Goal: Task Accomplishment & Management: Use online tool/utility

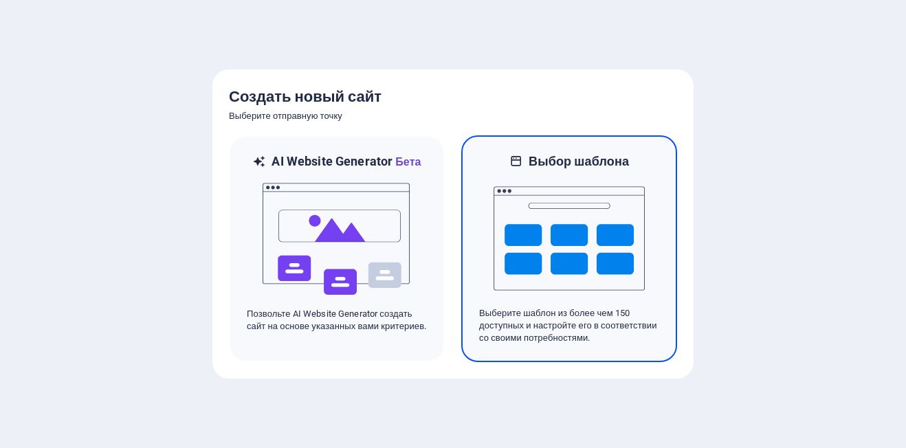
click at [496, 327] on p "Выберите шаблон из более чем 150 доступных и настройте его в соответствии со св…" at bounding box center [569, 325] width 180 height 37
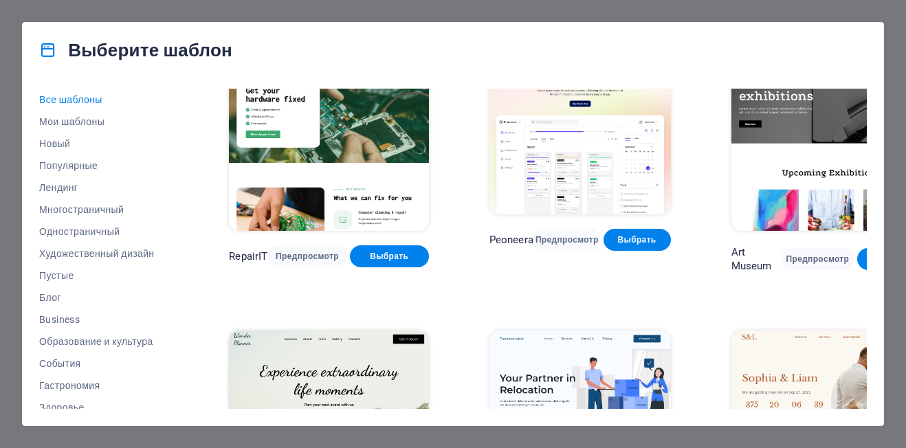
scroll to position [550, 0]
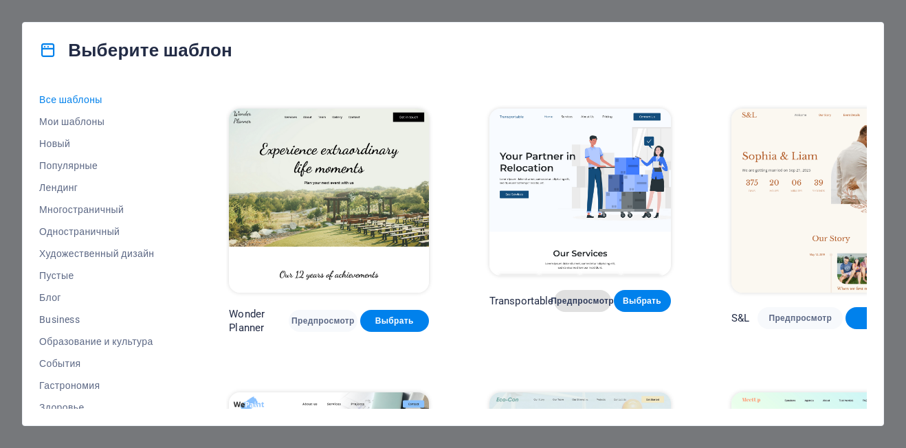
click at [565, 296] on span "Предпросмотр" at bounding box center [582, 301] width 35 height 11
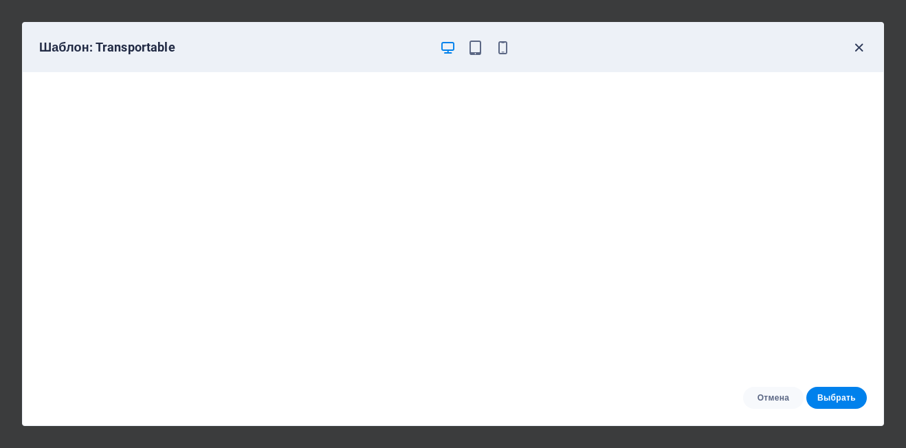
click at [860, 47] on icon "button" at bounding box center [859, 48] width 16 height 16
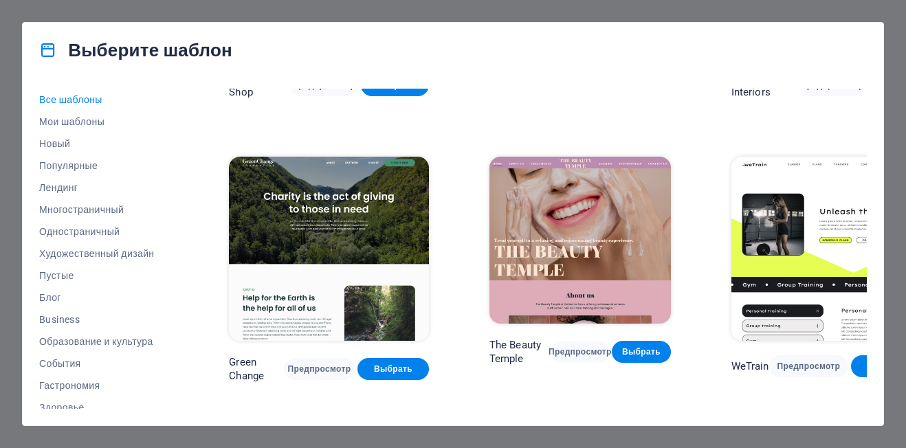
scroll to position [1650, 0]
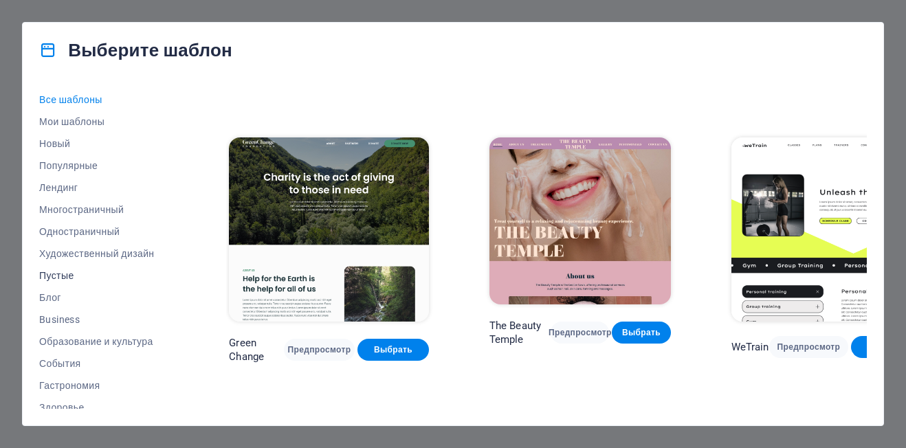
click at [60, 270] on span "Пустые" at bounding box center [103, 275] width 129 height 11
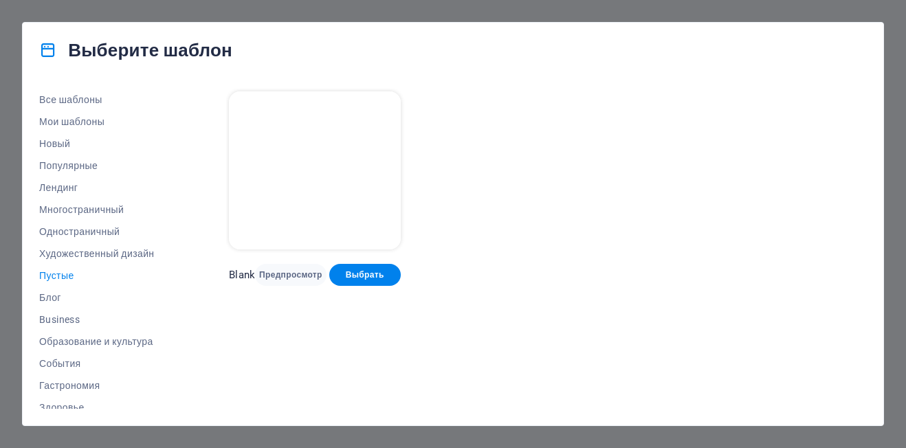
click at [309, 201] on img at bounding box center [314, 170] width 171 height 158
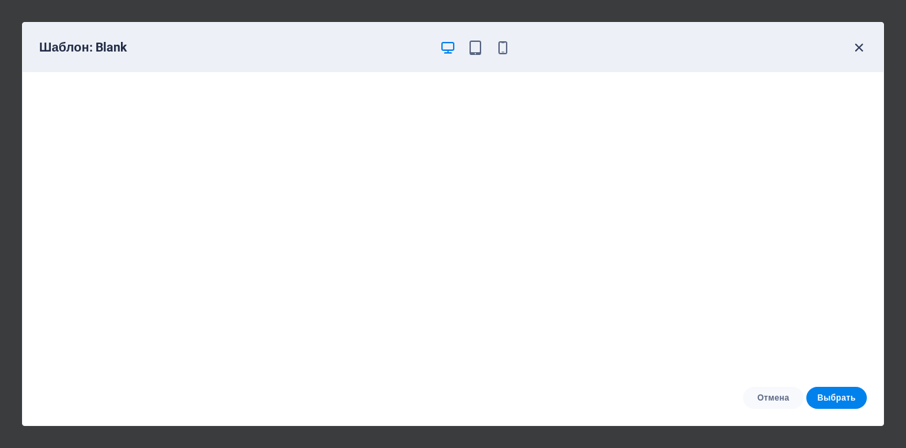
click at [854, 47] on icon "button" at bounding box center [859, 48] width 16 height 16
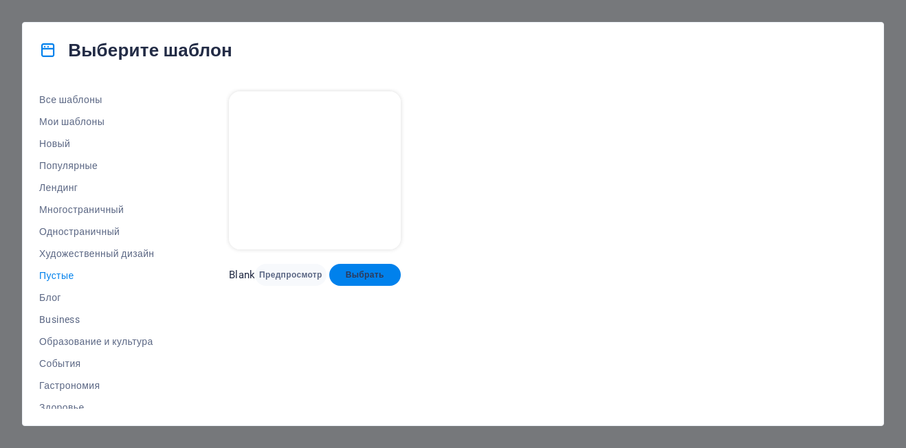
click at [367, 275] on span "Выбрать" at bounding box center [364, 274] width 49 height 11
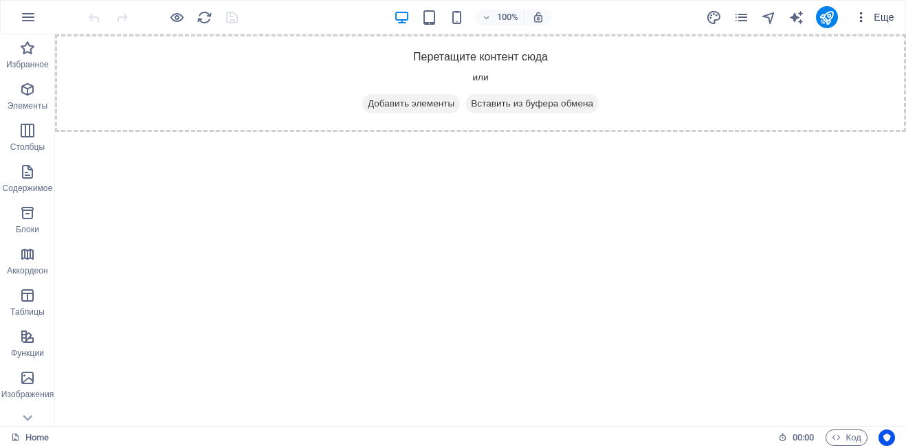
click at [878, 14] on span "Еще" at bounding box center [874, 17] width 40 height 14
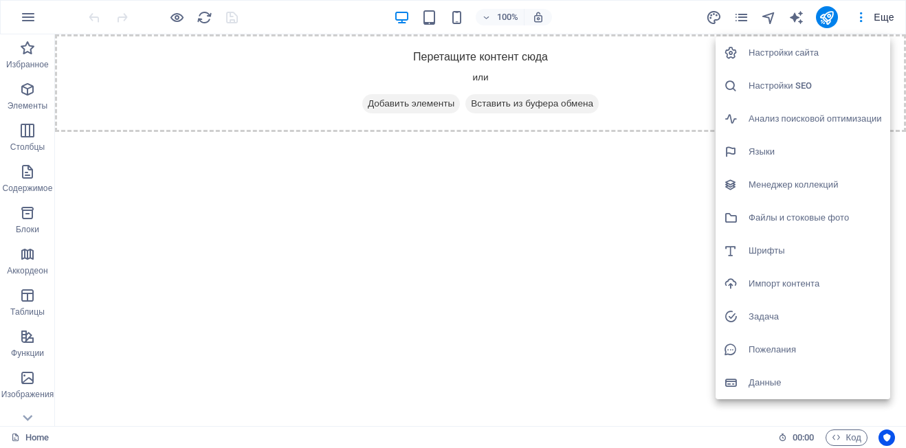
click at [878, 16] on div at bounding box center [453, 224] width 906 height 448
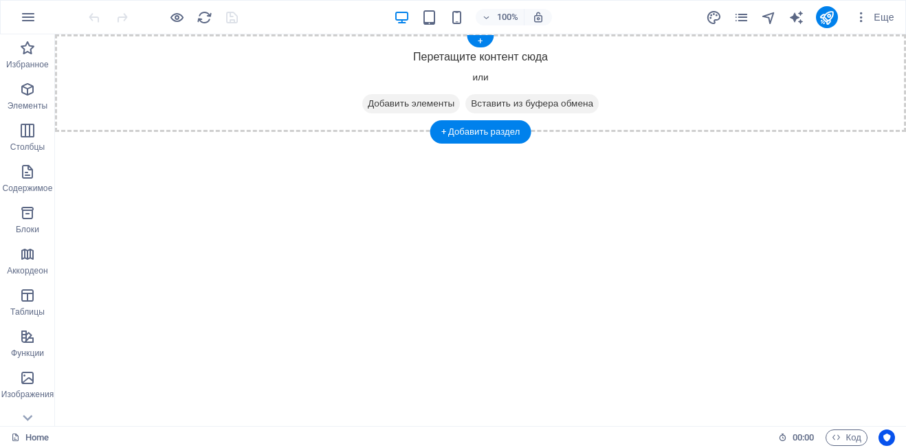
drag, startPoint x: 406, startPoint y: 104, endPoint x: 116, endPoint y: 112, distance: 290.2
click at [406, 104] on span "Добавить элементы" at bounding box center [411, 103] width 98 height 19
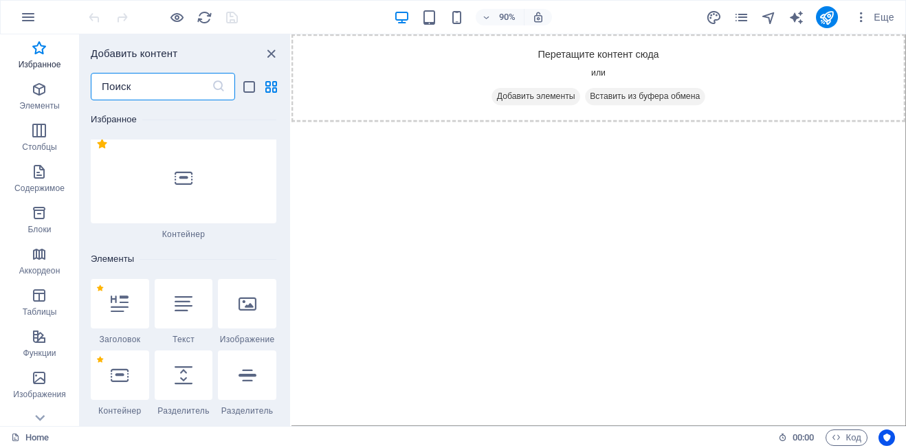
scroll to position [69, 0]
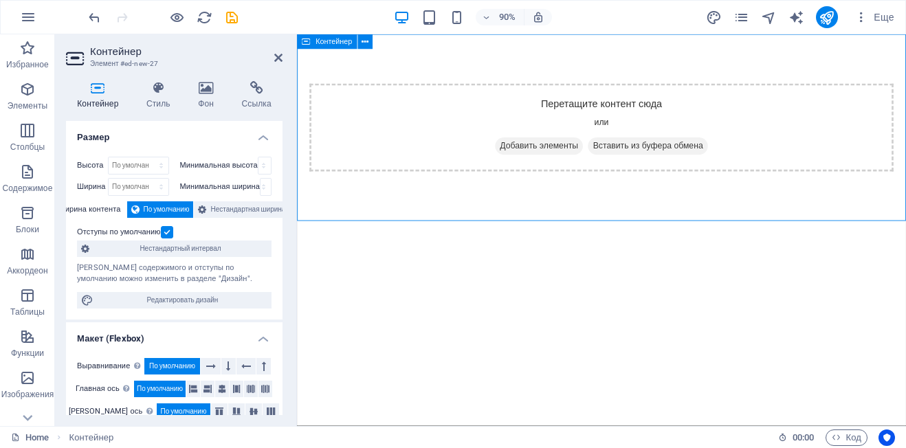
click at [533, 157] on span "Добавить элементы" at bounding box center [566, 158] width 98 height 19
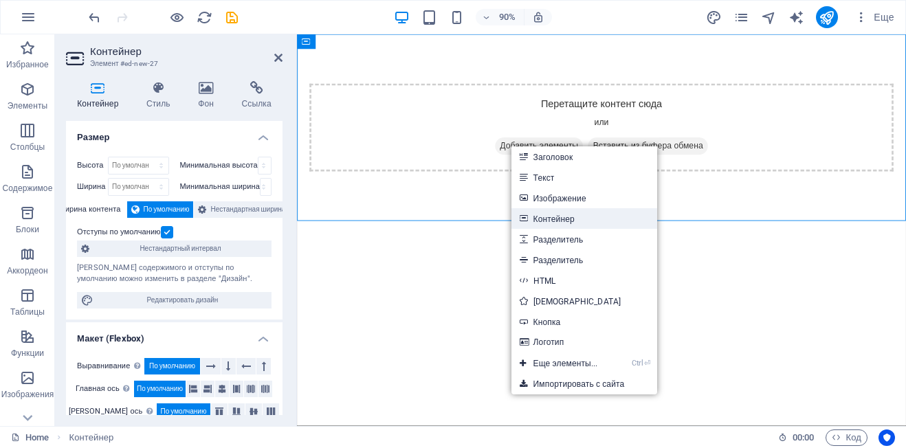
click at [557, 217] on link "Контейнер" at bounding box center [584, 218] width 146 height 21
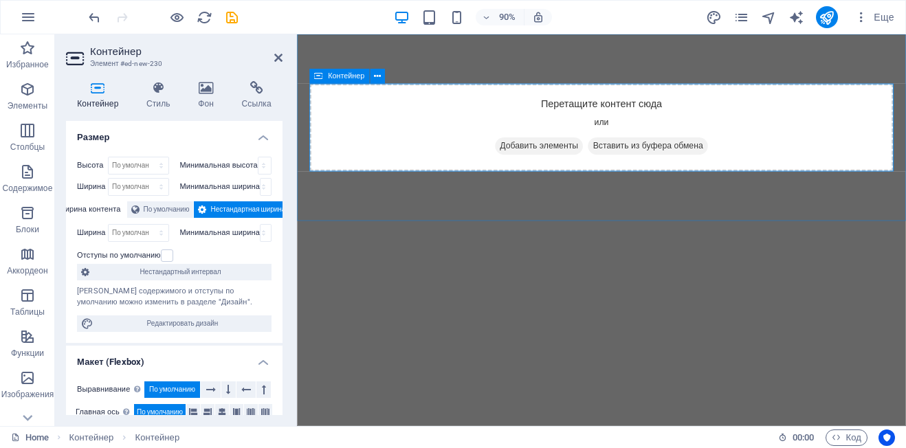
click at [501, 140] on div "Перетащите контент сюда или Добавить элементы Вставить из буфера обмена" at bounding box center [635, 138] width 649 height 98
click at [378, 75] on icon at bounding box center [377, 76] width 7 height 13
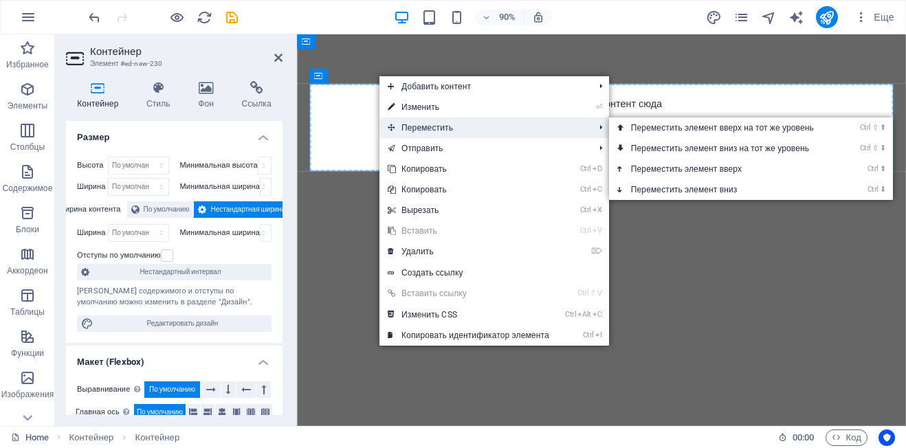
click at [424, 124] on span "Переместить" at bounding box center [483, 128] width 209 height 21
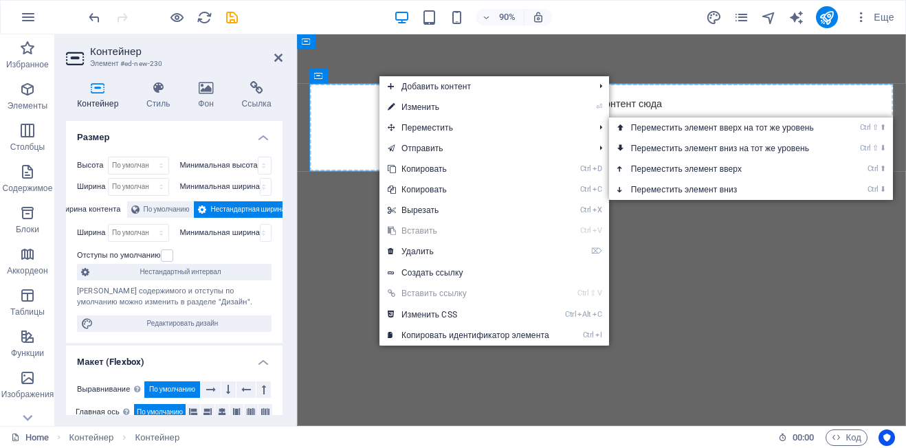
click at [776, 242] on html "Skip to main content Перетащите контент сюда или Добавить элементы Вставить из …" at bounding box center [635, 138] width 676 height 208
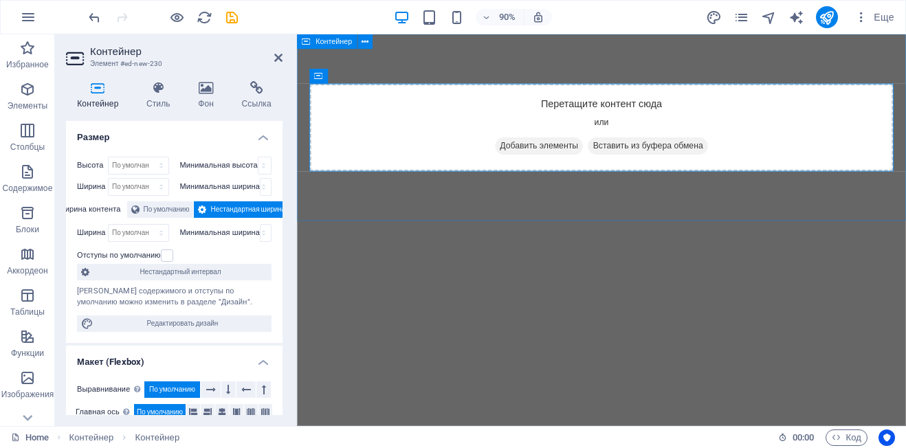
click at [340, 45] on span "Контейнер" at bounding box center [333, 42] width 36 height 8
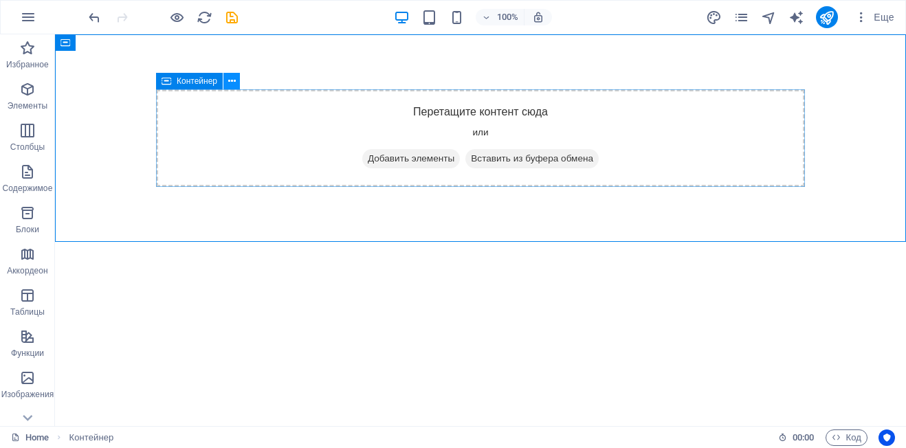
click at [233, 82] on icon at bounding box center [232, 81] width 8 height 14
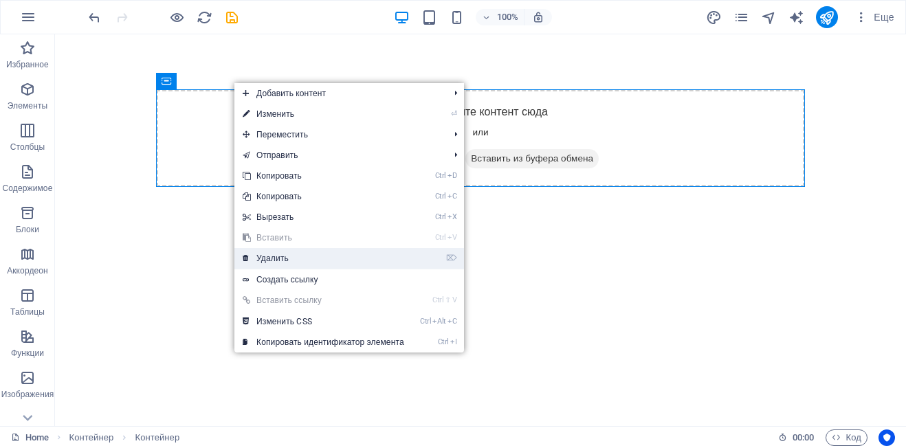
click at [271, 259] on link "⌦ Удалить" at bounding box center [323, 258] width 178 height 21
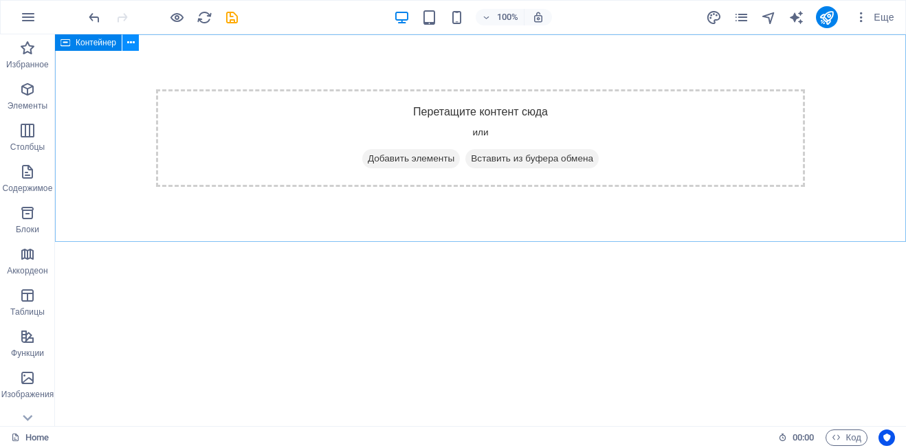
click at [127, 43] on icon at bounding box center [131, 43] width 8 height 14
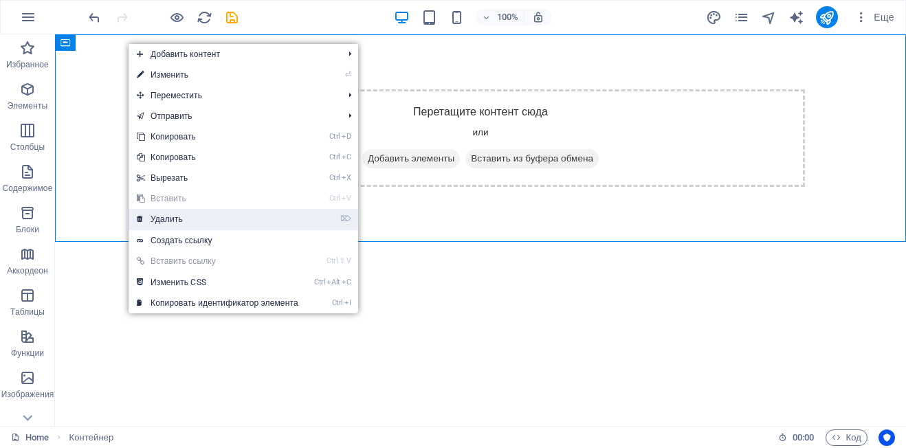
drag, startPoint x: 188, startPoint y: 215, endPoint x: 133, endPoint y: 182, distance: 63.5
click at [188, 215] on link "⌦ Удалить" at bounding box center [218, 219] width 178 height 21
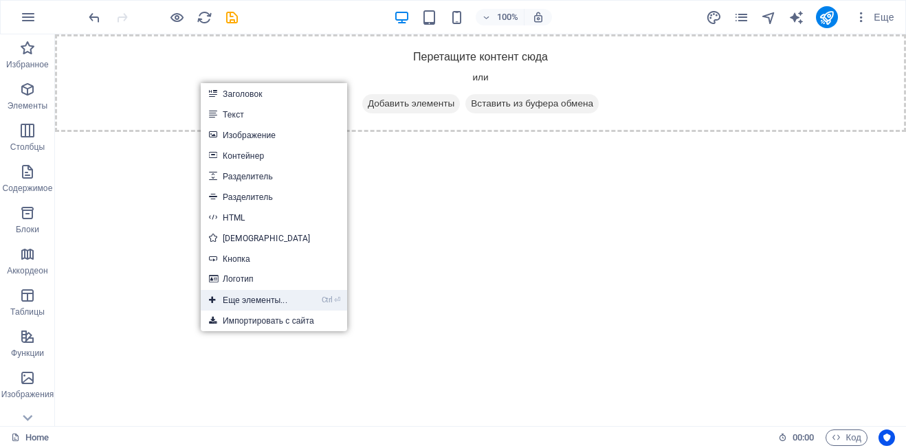
click at [267, 300] on link "Ctrl ⏎ Еще элементы..." at bounding box center [248, 300] width 95 height 21
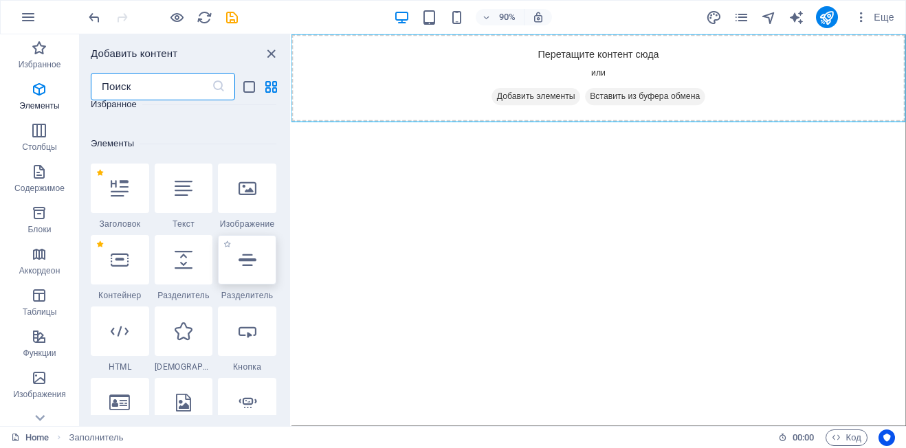
scroll to position [259, 0]
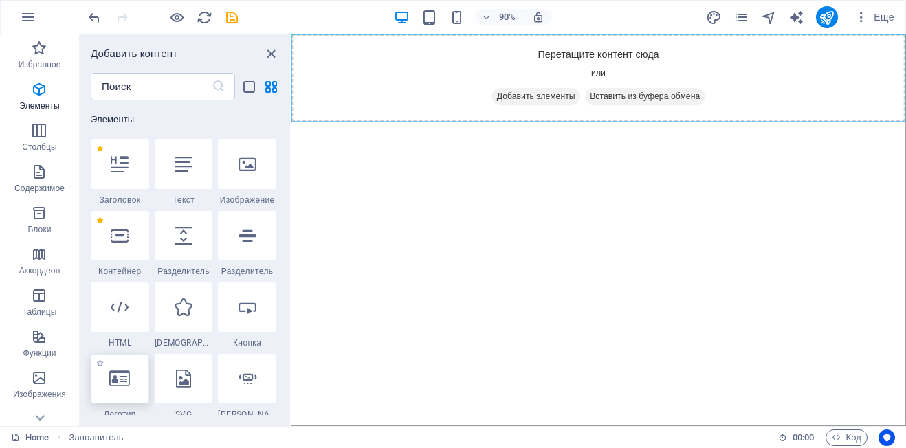
click at [123, 389] on div at bounding box center [120, 378] width 58 height 49
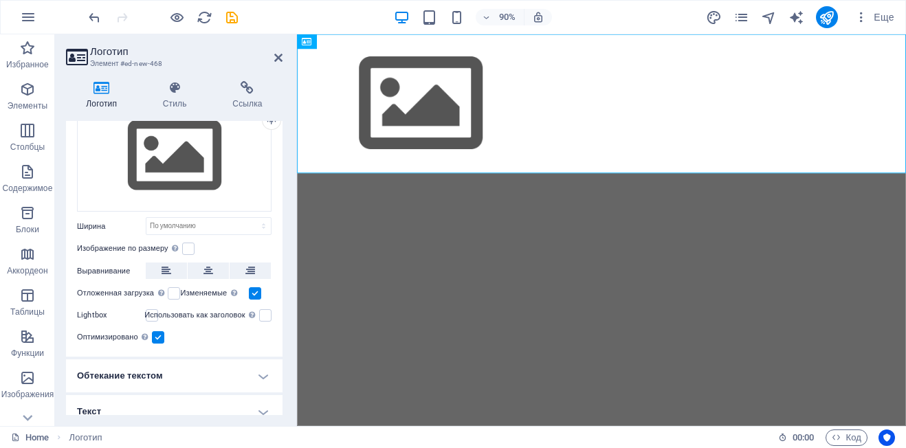
scroll to position [91, 0]
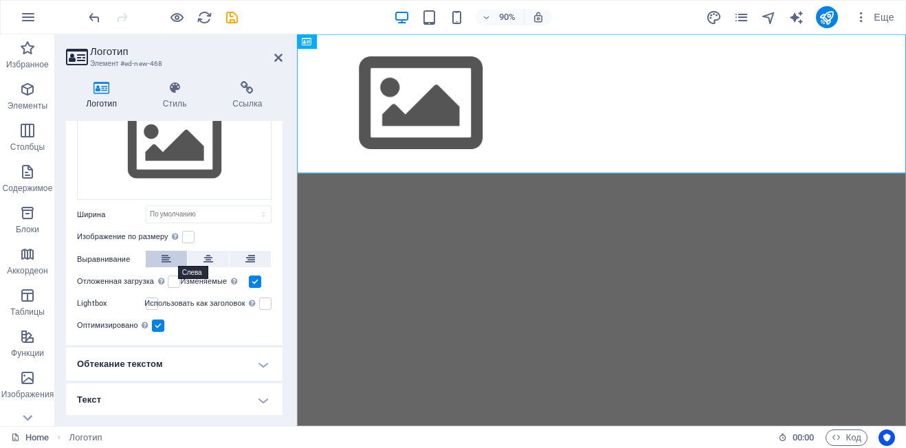
click at [164, 262] on icon at bounding box center [167, 259] width 10 height 16
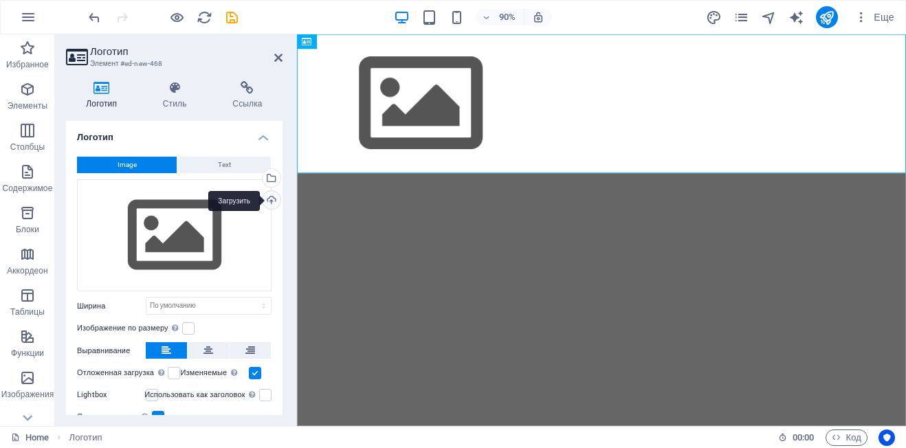
click at [268, 201] on div "Загрузить" at bounding box center [270, 201] width 21 height 21
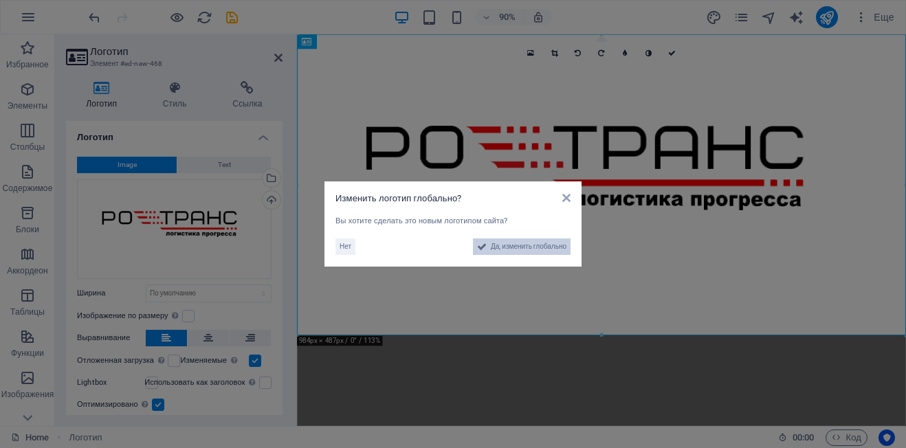
click at [542, 247] on span "Да, изменить глобально" at bounding box center [529, 246] width 76 height 16
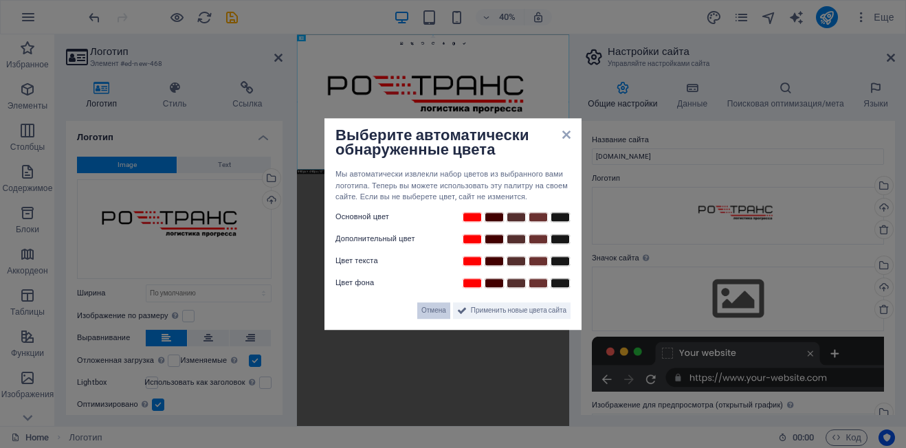
click at [433, 311] on span "Отмена" at bounding box center [433, 310] width 25 height 16
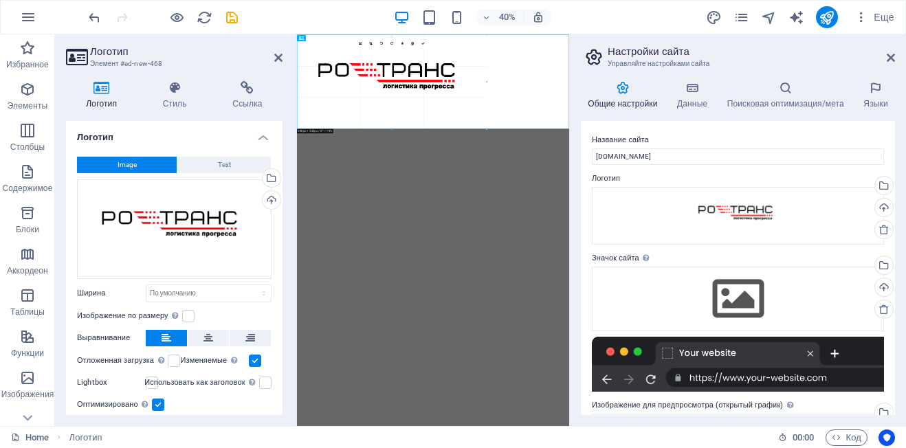
drag, startPoint x: 432, startPoint y: 170, endPoint x: 402, endPoint y: 65, distance: 109.2
type input "688"
select select "px"
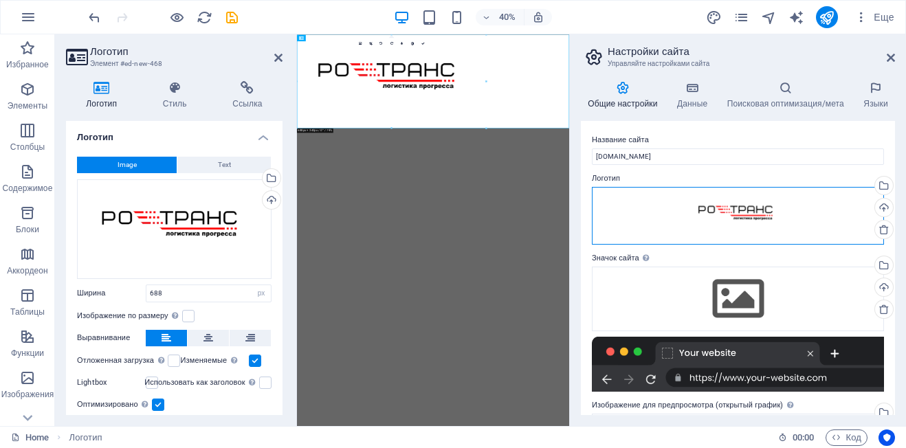
click at [788, 226] on div "Перетащите файлы сюда, нажмите, чтобы выбрать файлы, или выберите файлы из разд…" at bounding box center [738, 216] width 292 height 58
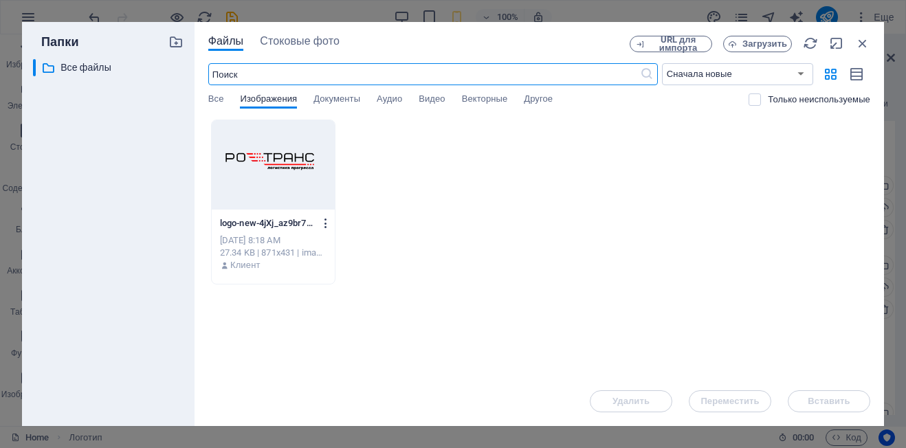
click at [329, 223] on icon "button" at bounding box center [326, 223] width 13 height 12
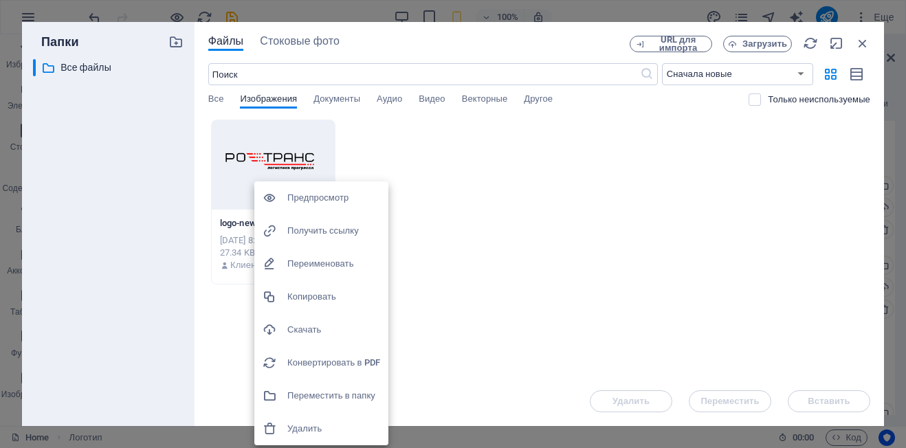
click at [460, 233] on div at bounding box center [453, 224] width 906 height 448
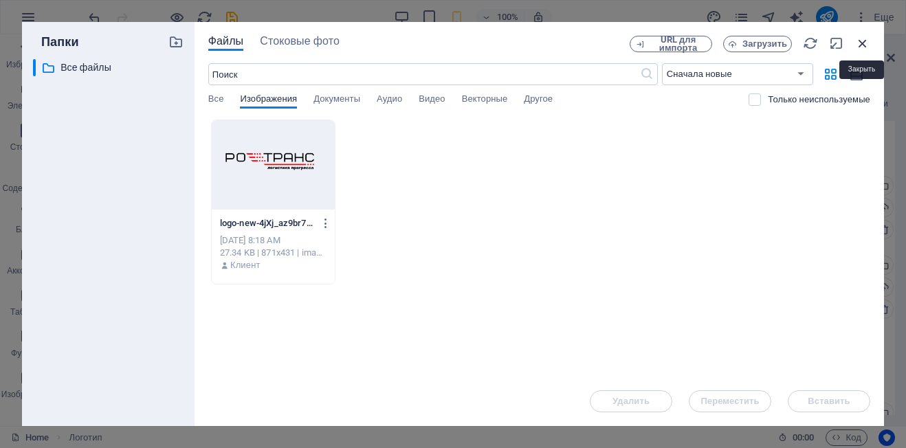
click at [860, 44] on icon "button" at bounding box center [862, 43] width 15 height 15
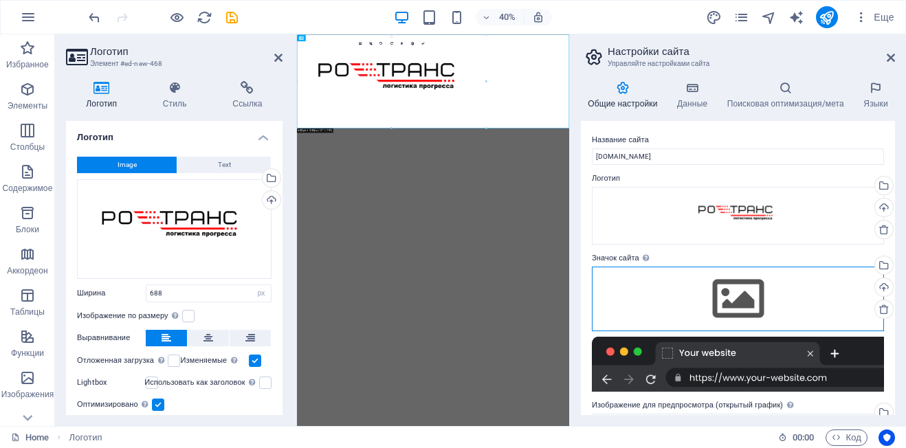
click at [674, 302] on div "Перетащите файлы сюда, нажмите, чтобы выбрать файлы, или выберите файлы из разд…" at bounding box center [738, 299] width 292 height 65
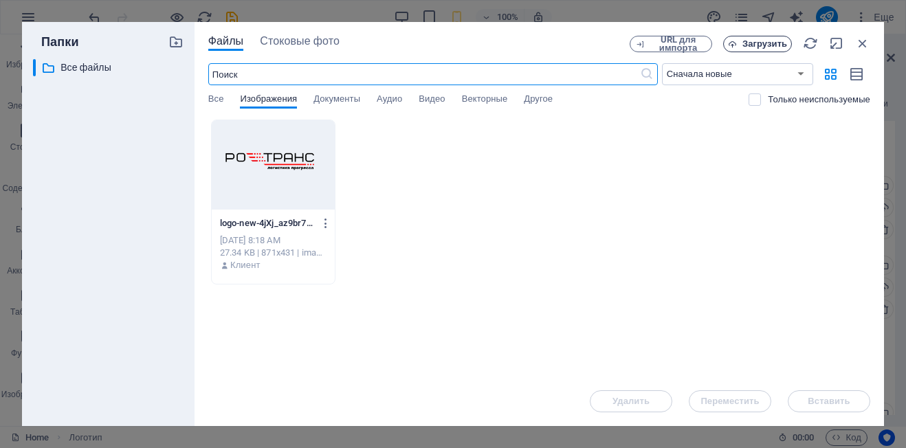
click at [740, 47] on span "Загрузить" at bounding box center [757, 44] width 56 height 9
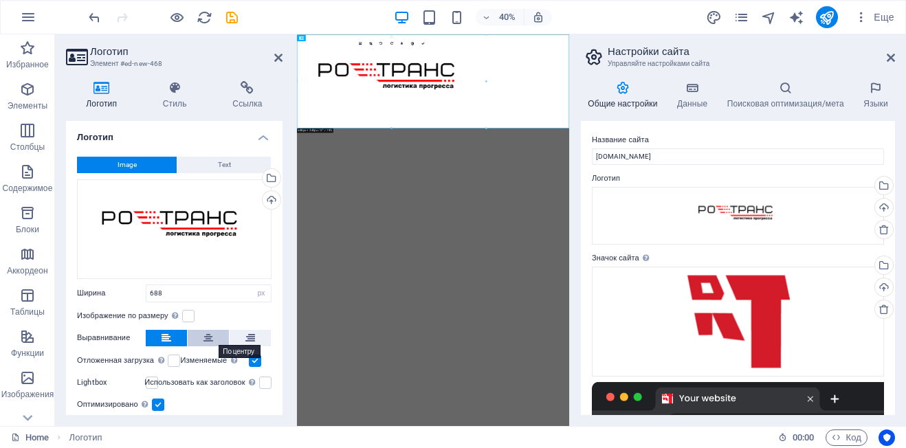
click at [201, 338] on button at bounding box center [208, 338] width 41 height 16
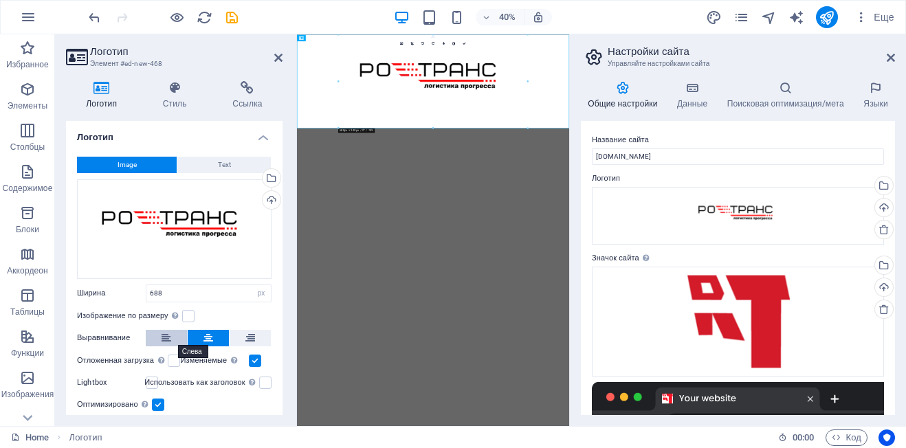
click at [162, 335] on icon at bounding box center [167, 338] width 10 height 16
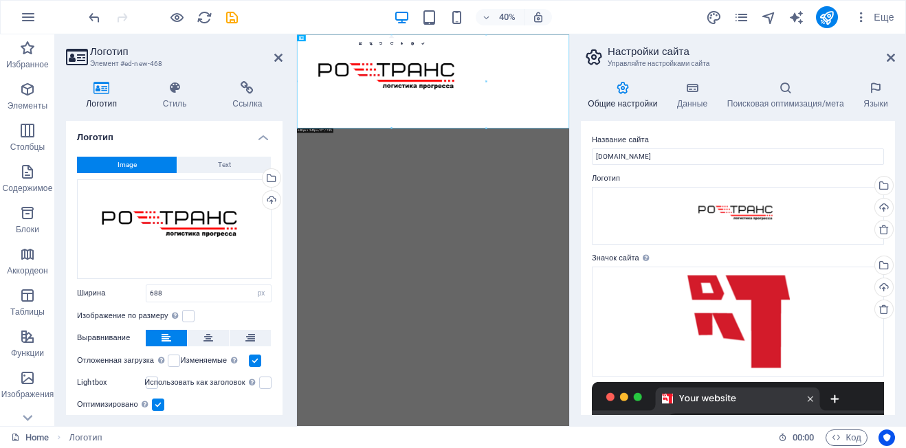
scroll to position [79, 0]
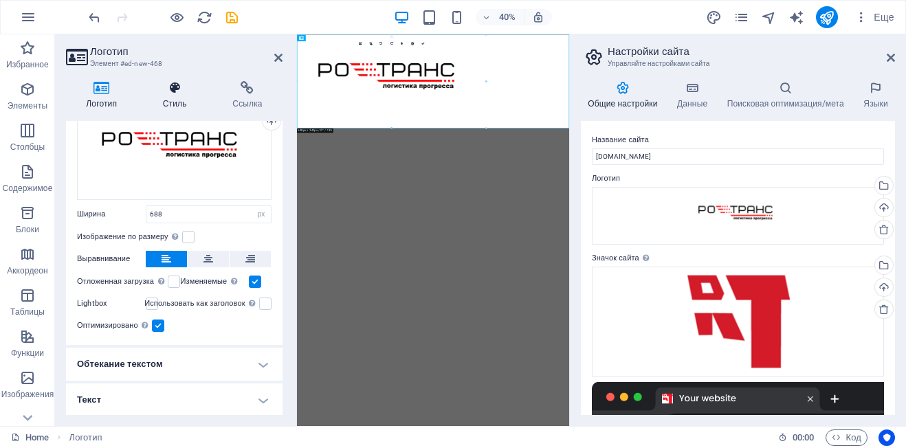
click at [177, 95] on h4 "Стиль" at bounding box center [177, 95] width 70 height 29
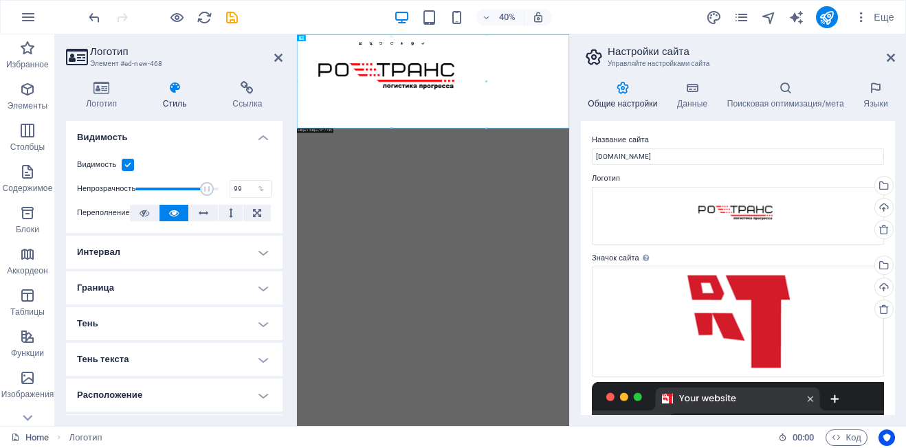
type input "100"
drag, startPoint x: 212, startPoint y: 190, endPoint x: 222, endPoint y: 192, distance: 9.8
click at [222, 192] on span at bounding box center [219, 189] width 14 height 14
click at [515, 166] on div at bounding box center [637, 151] width 680 height 234
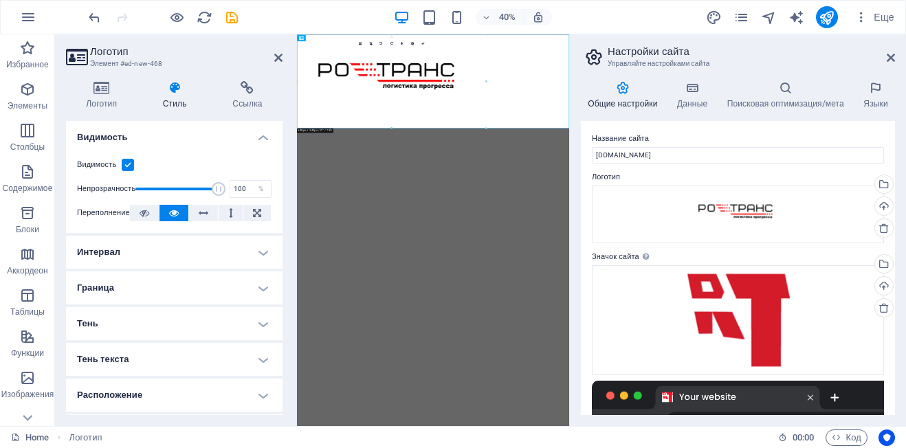
scroll to position [0, 0]
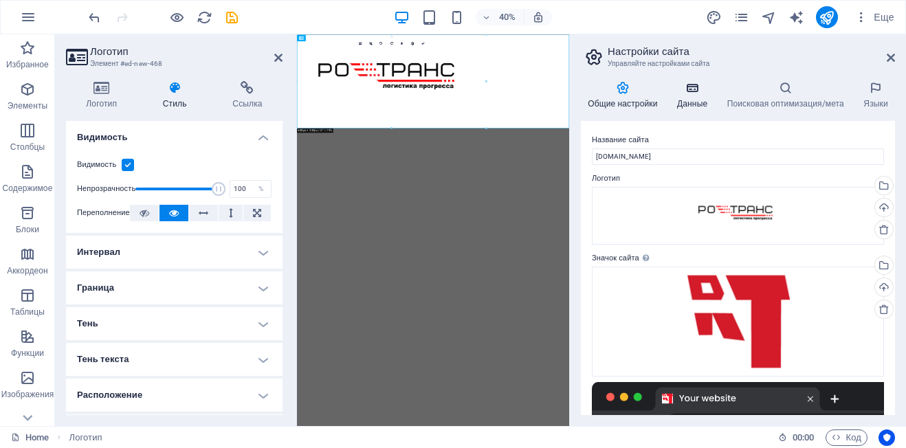
click at [688, 90] on icon at bounding box center [692, 88] width 45 height 14
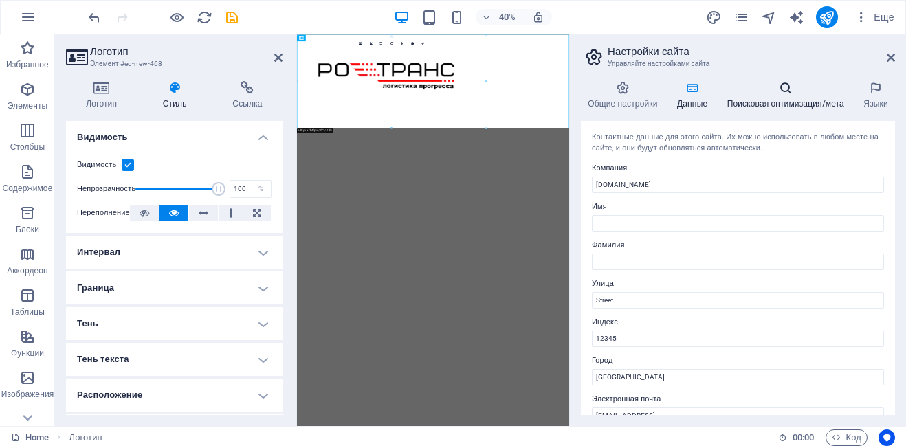
click at [766, 102] on h4 "Поисковая оптимизация/мета" at bounding box center [788, 95] width 137 height 29
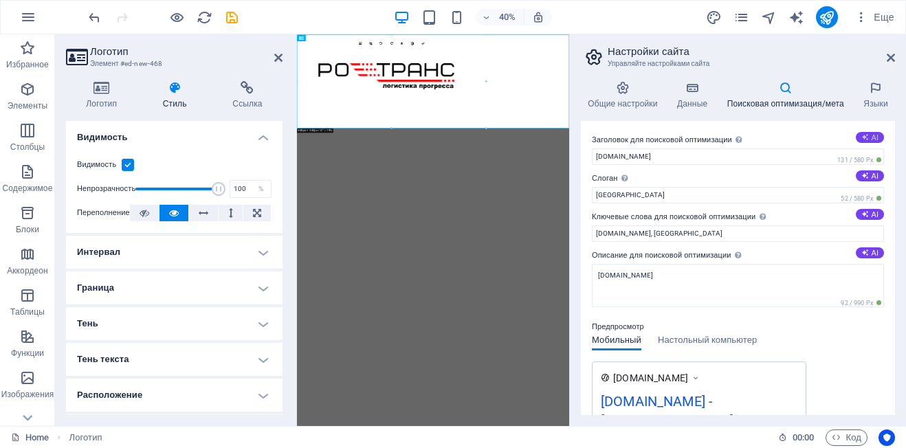
click at [867, 133] on button "AI" at bounding box center [870, 137] width 28 height 11
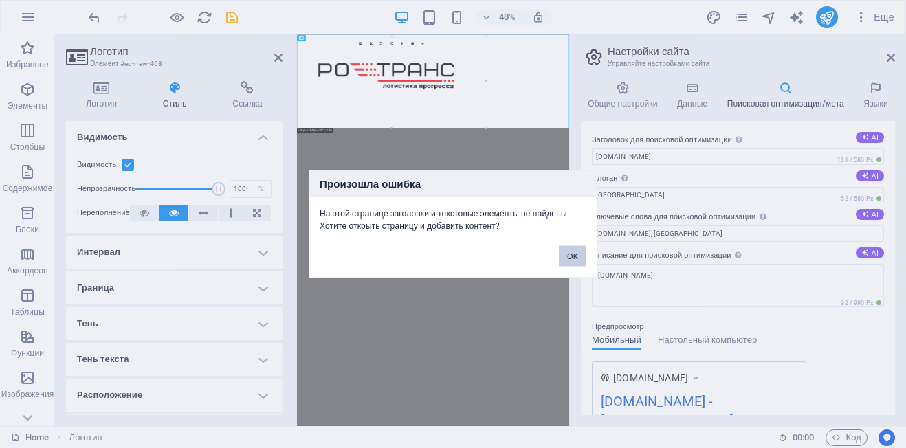
click at [580, 254] on button "OK" at bounding box center [572, 256] width 27 height 21
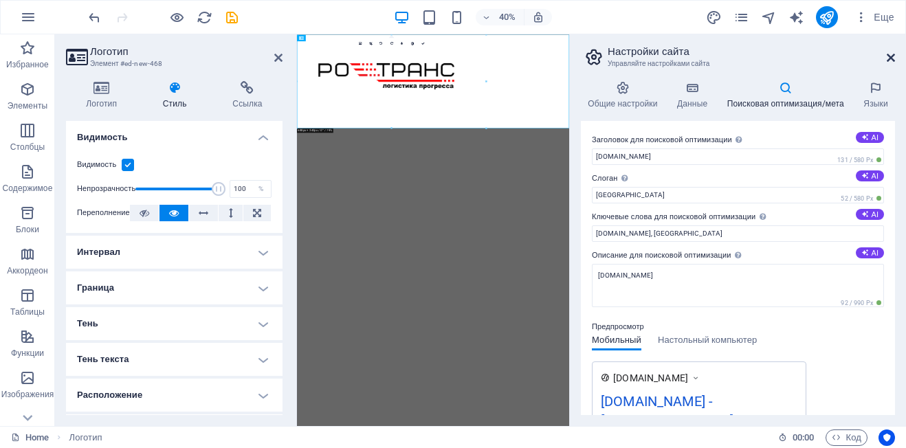
click at [889, 60] on icon at bounding box center [891, 57] width 8 height 11
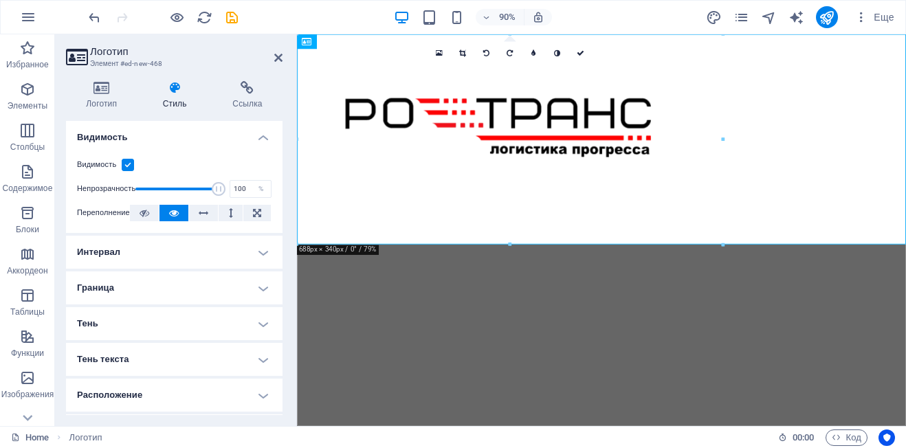
drag, startPoint x: 283, startPoint y: 57, endPoint x: 269, endPoint y: 59, distance: 14.6
click at [282, 57] on aside "Логотип Элемент #ed-new-468 Логотип Стиль Ссылка Логотип Image Text Перетащите …" at bounding box center [176, 230] width 242 height 392
click at [276, 59] on icon at bounding box center [278, 57] width 8 height 11
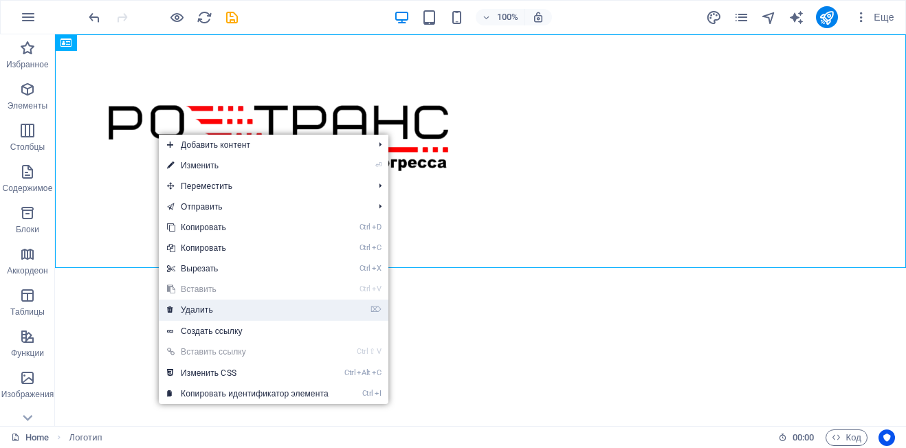
click at [210, 313] on link "⌦ Удалить" at bounding box center [248, 310] width 178 height 21
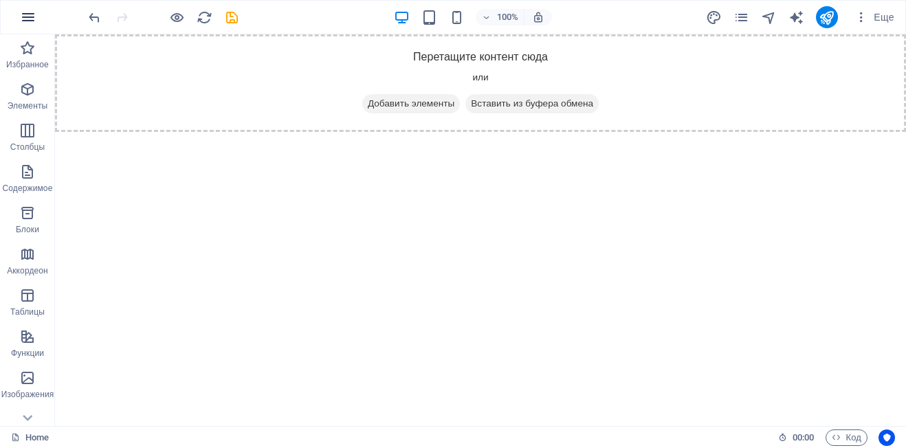
click at [29, 22] on icon "button" at bounding box center [28, 17] width 16 height 16
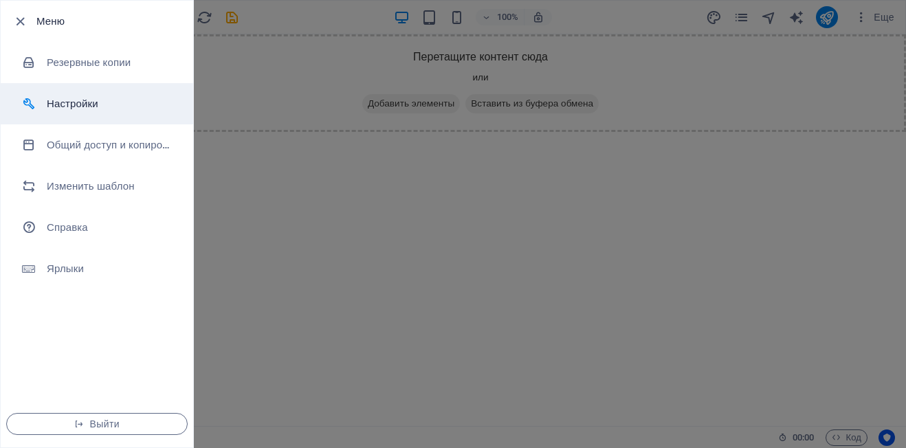
click at [55, 104] on h6 "Настройки" at bounding box center [110, 104] width 127 height 16
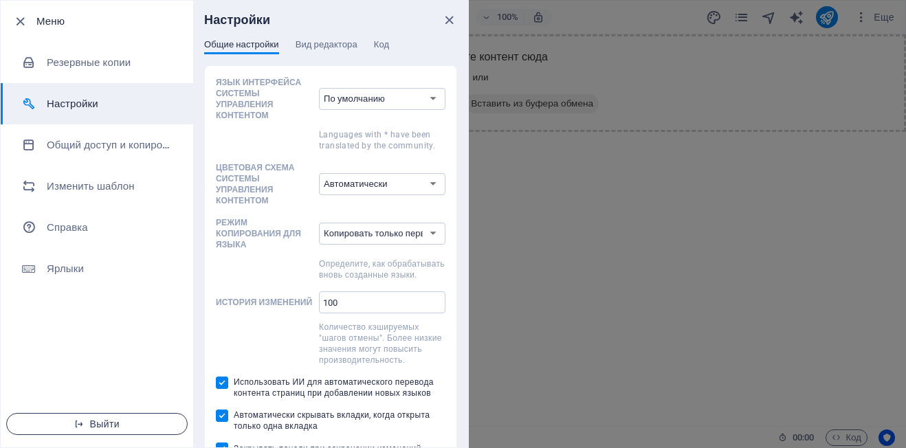
click at [82, 421] on icon "button" at bounding box center [79, 424] width 10 height 10
